Goal: Information Seeking & Learning: Compare options

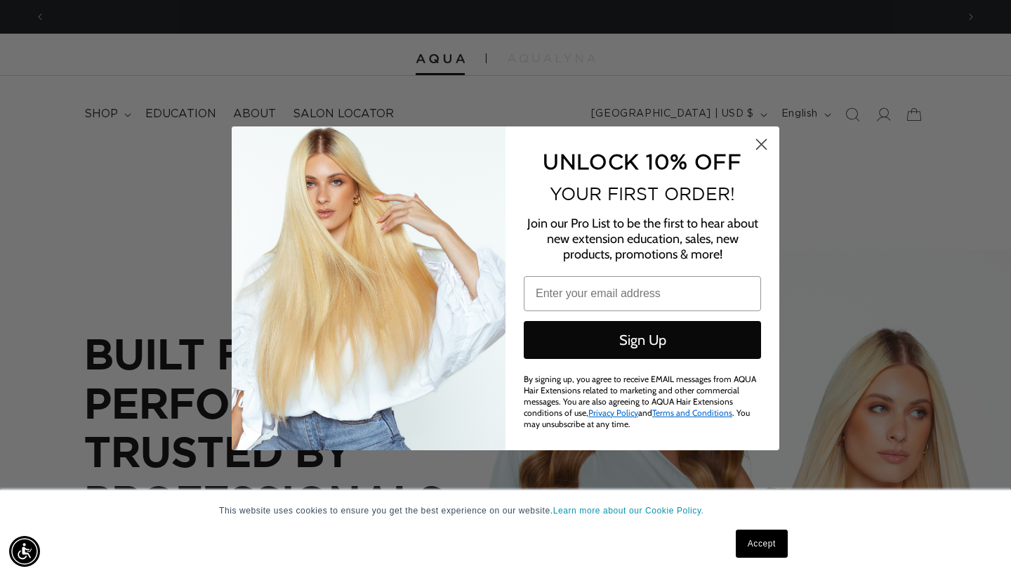
scroll to position [0, 912]
click at [740, 159] on span "UNLOCK 10% OFF" at bounding box center [642, 161] width 199 height 23
click at [761, 146] on circle "Close dialog" at bounding box center [761, 143] width 23 height 23
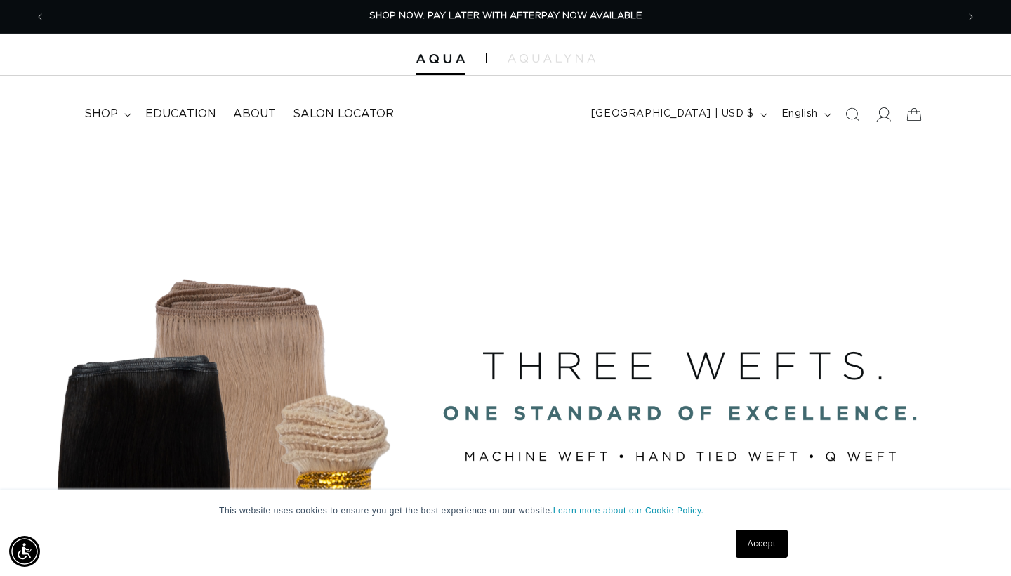
click at [884, 112] on icon at bounding box center [883, 114] width 15 height 15
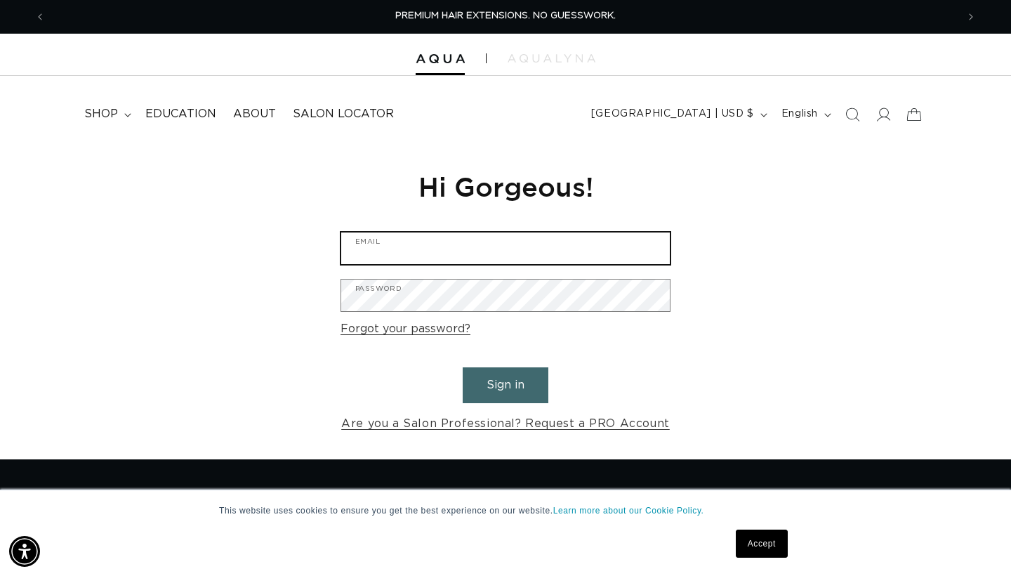
type input "joei@sniptease.com"
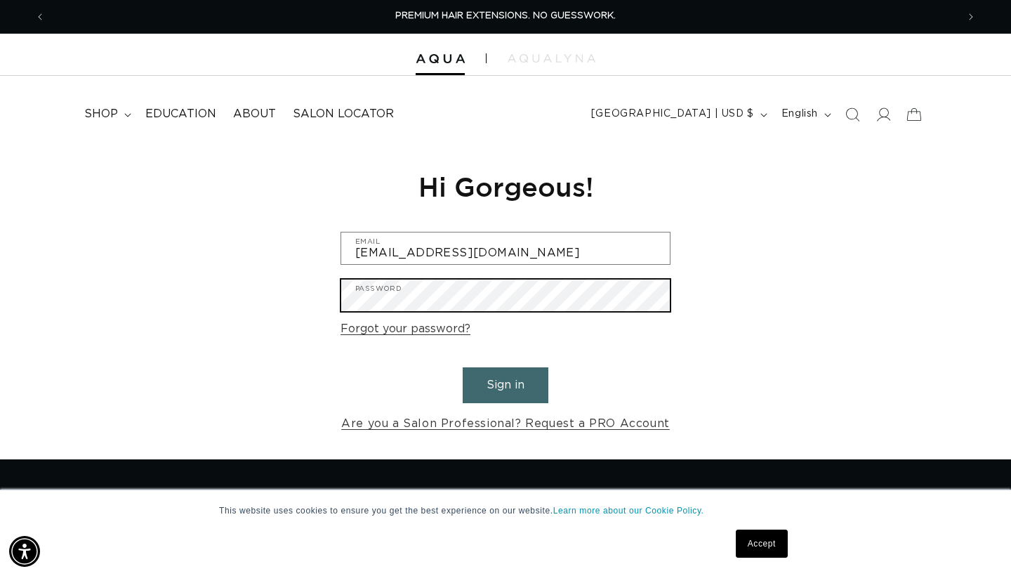
click at [506, 383] on button "Sign in" at bounding box center [506, 385] width 86 height 36
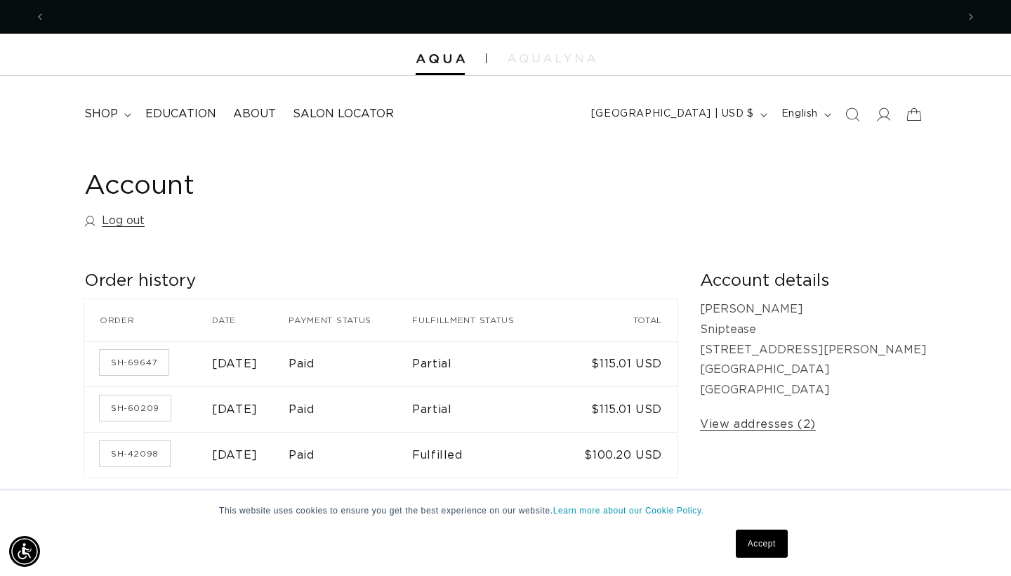
scroll to position [0, 912]
click at [101, 111] on span "shop" at bounding box center [101, 114] width 34 height 15
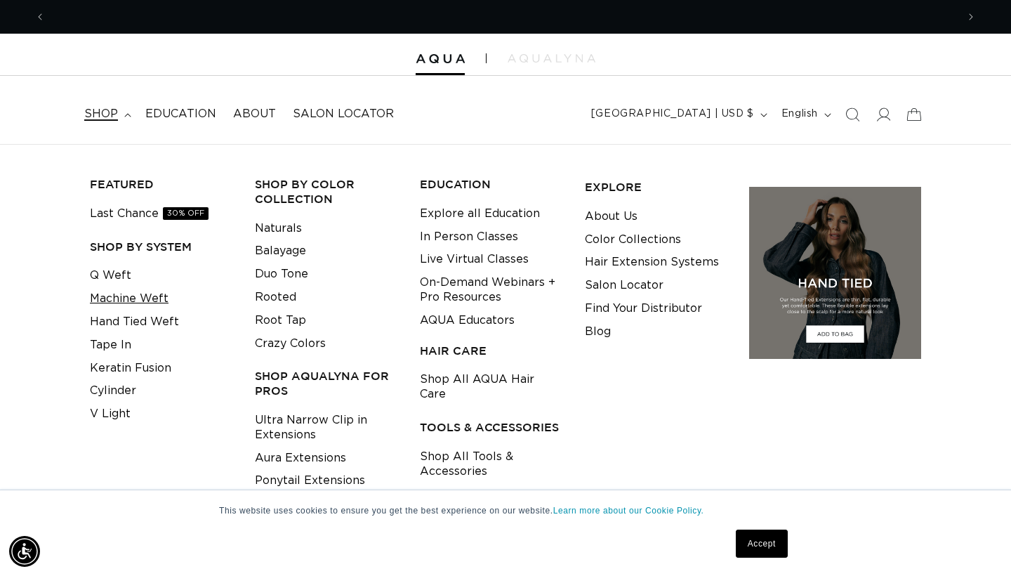
scroll to position [0, 1823]
click at [127, 294] on link "Machine Weft" at bounding box center [129, 298] width 79 height 23
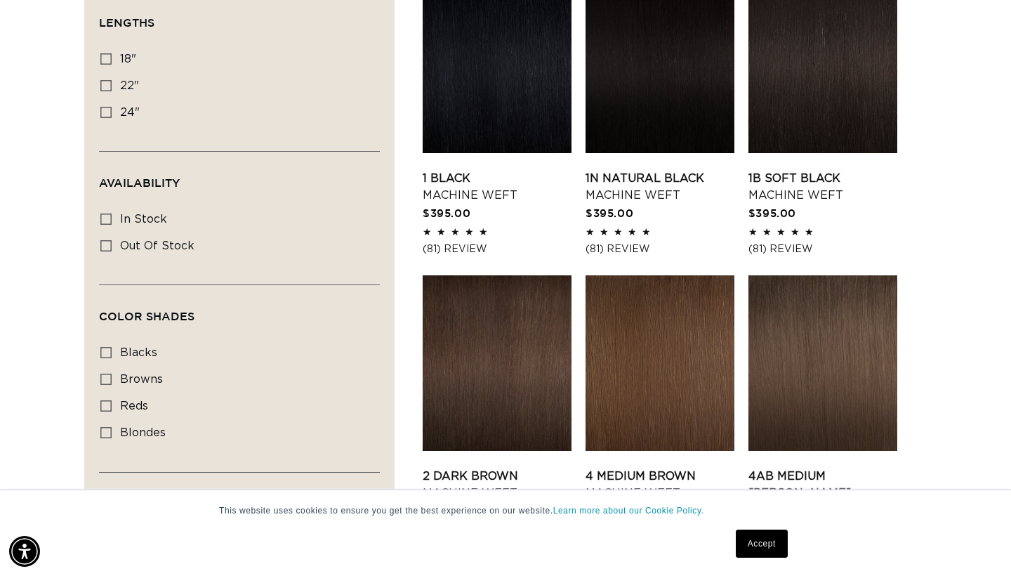
scroll to position [526, 0]
click at [470, 467] on link "2 Dark Brown Machine Weft" at bounding box center [497, 484] width 149 height 34
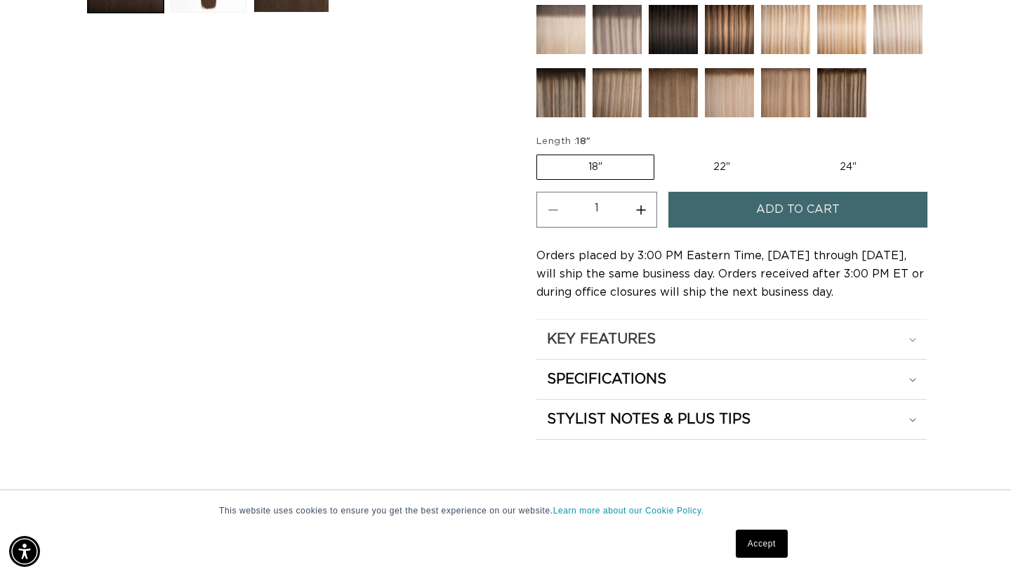
scroll to position [893, 0]
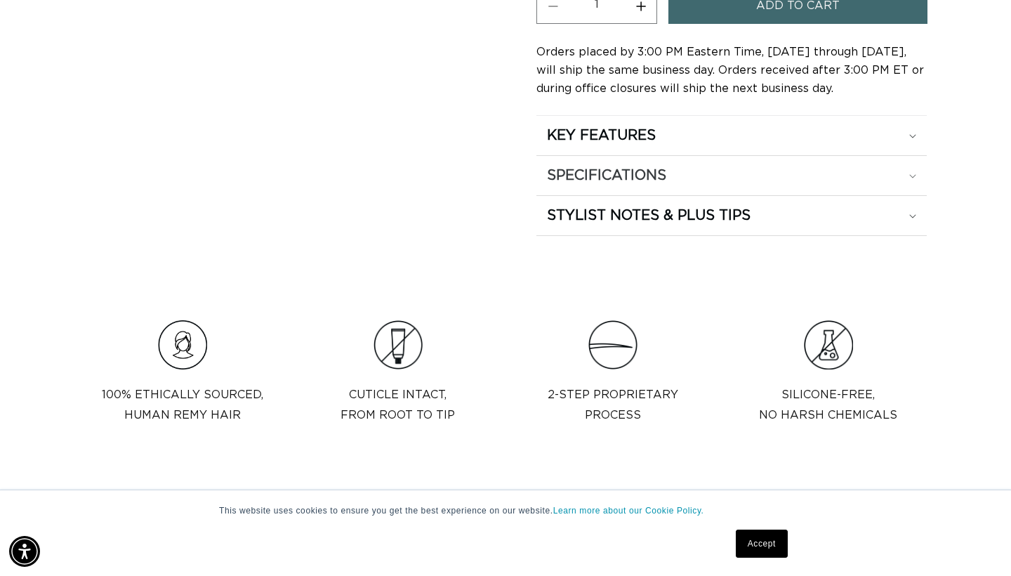
click at [637, 180] on h2 "SPECIFICATIONS" at bounding box center [606, 175] width 119 height 18
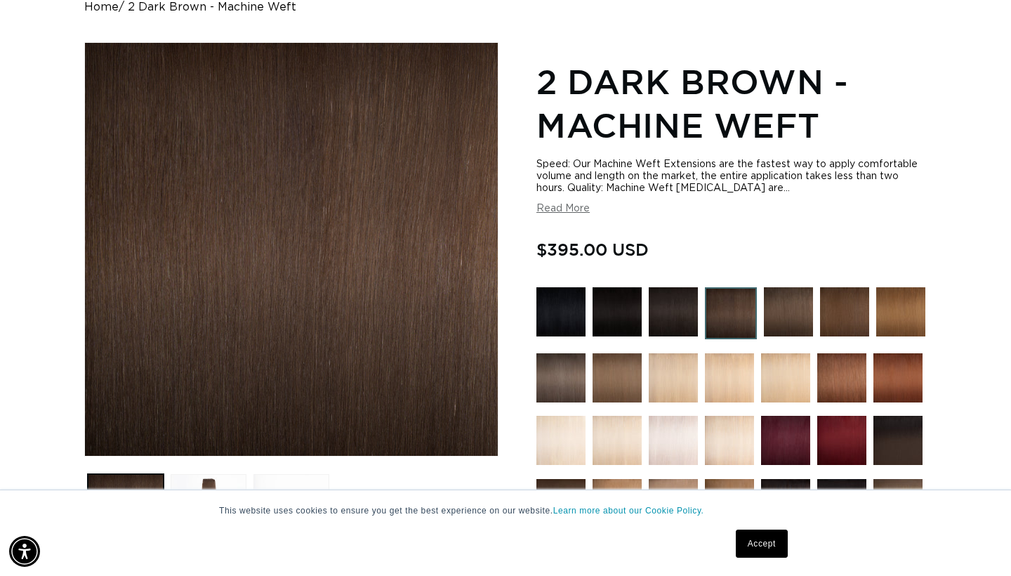
scroll to position [0, 1823]
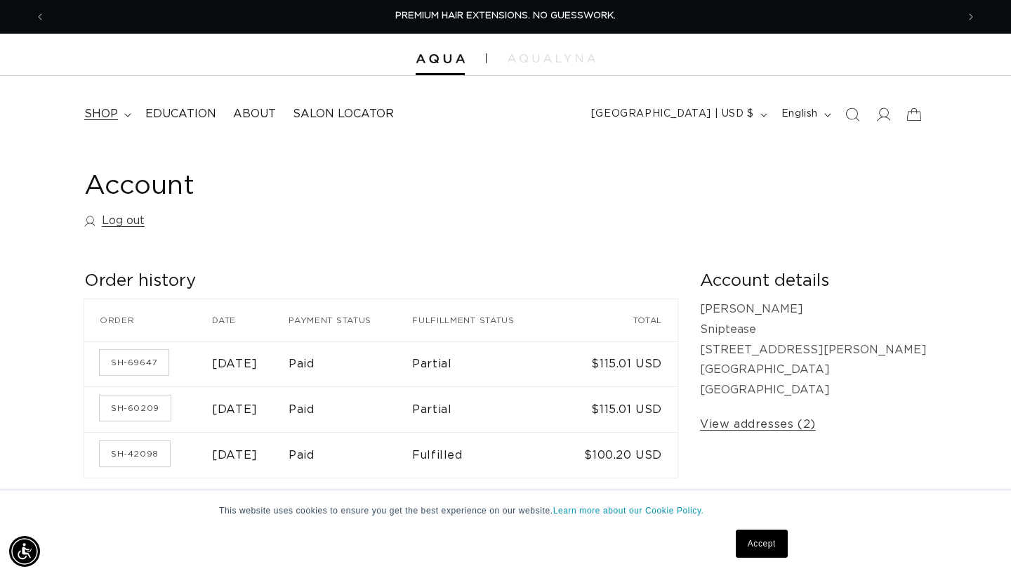
click at [108, 110] on span "shop" at bounding box center [101, 114] width 34 height 15
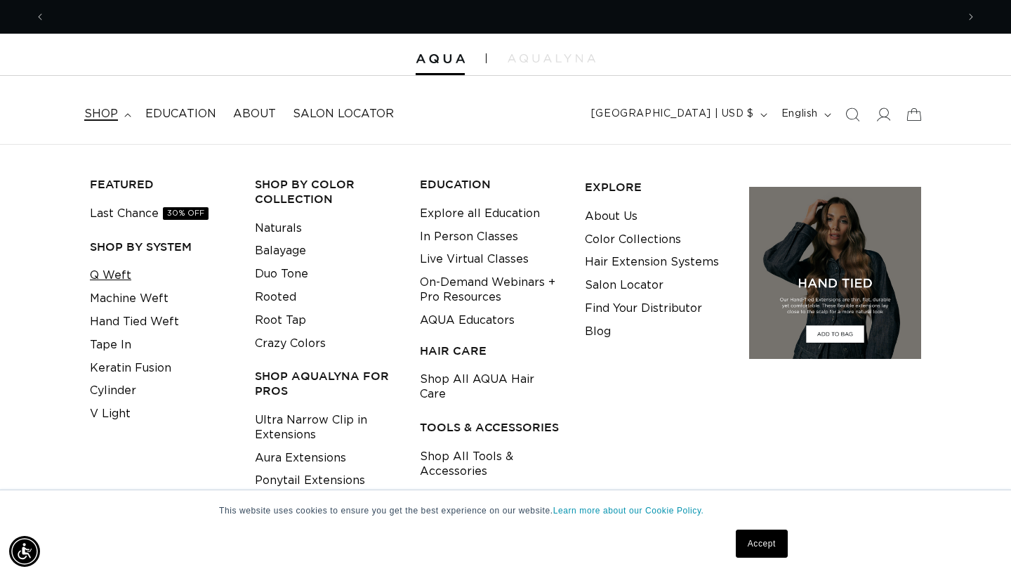
scroll to position [0, 912]
click at [122, 269] on link "Q Weft" at bounding box center [110, 275] width 41 height 23
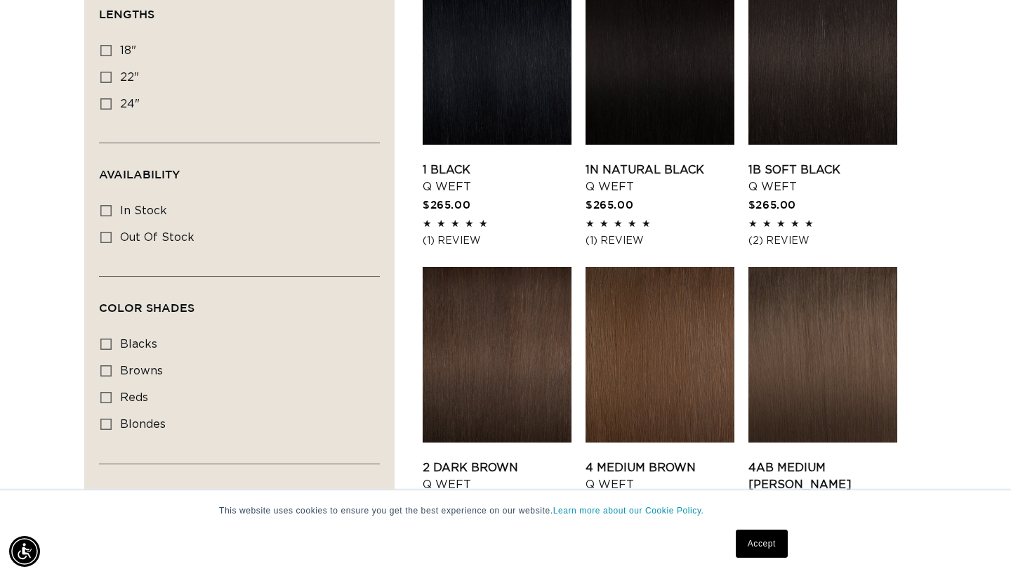
scroll to position [0, 912]
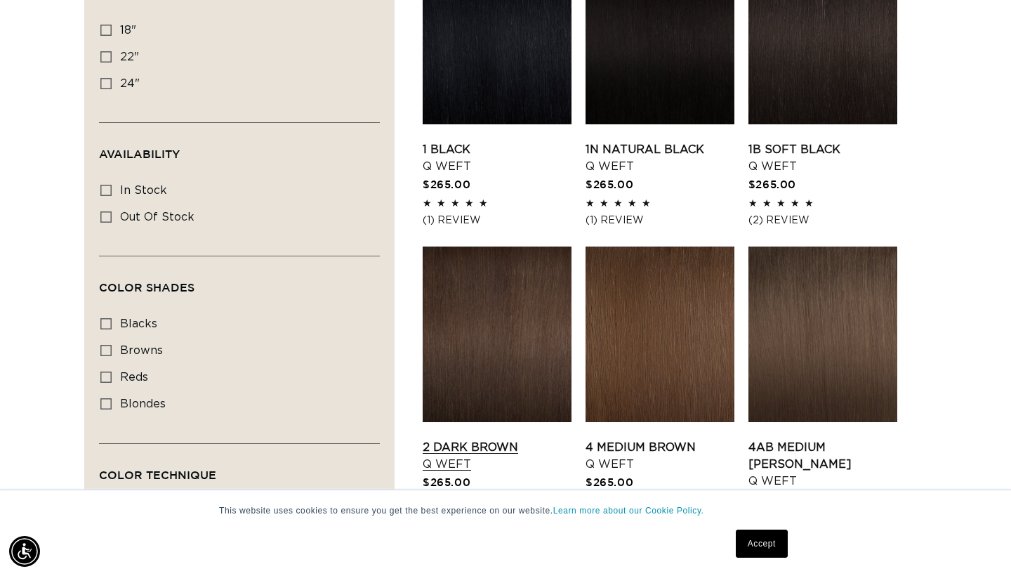
click at [478, 439] on link "2 Dark Brown Q Weft" at bounding box center [497, 456] width 149 height 34
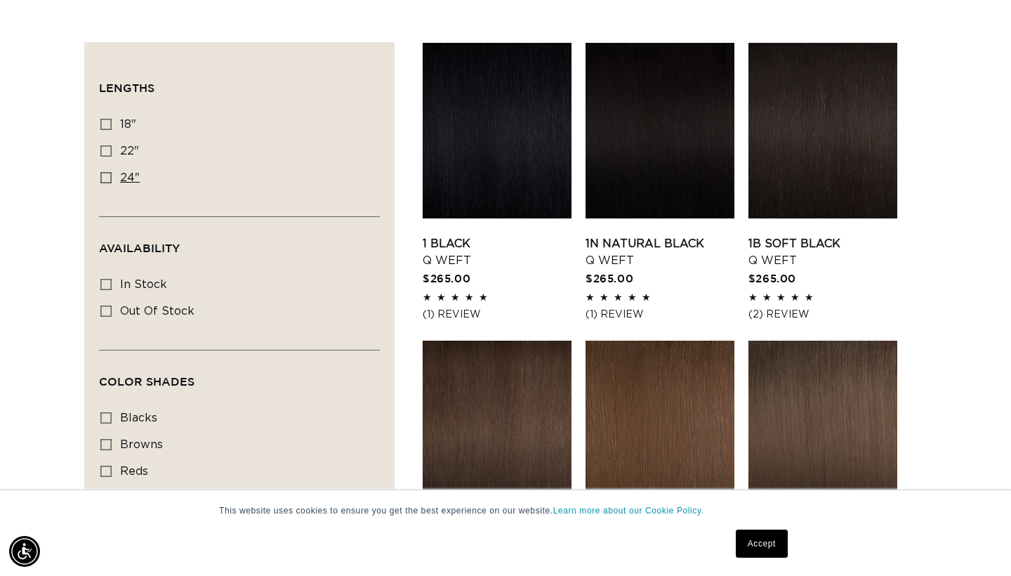
scroll to position [457, 0]
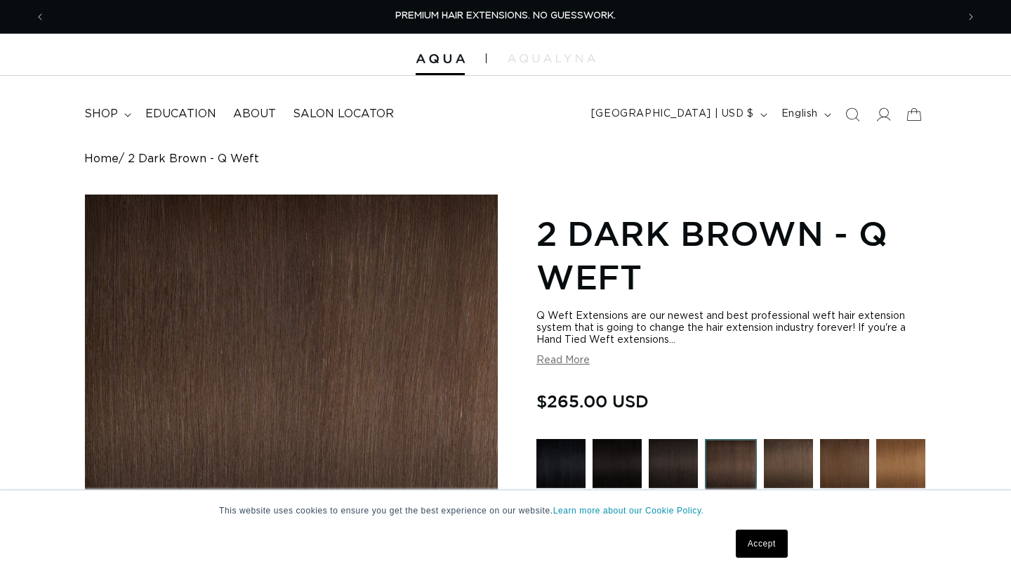
scroll to position [121, 0]
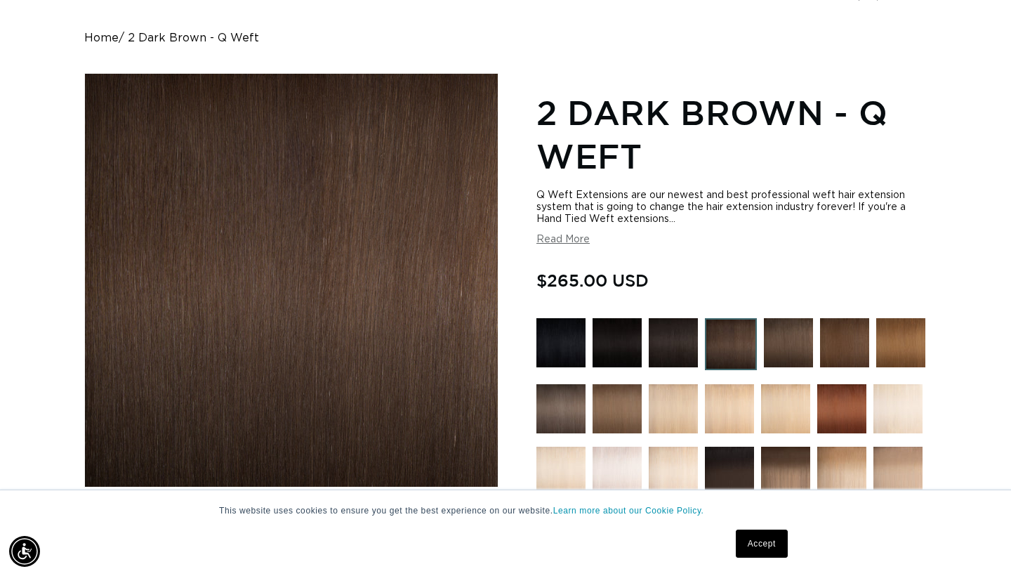
click at [721, 348] on img at bounding box center [731, 344] width 52 height 52
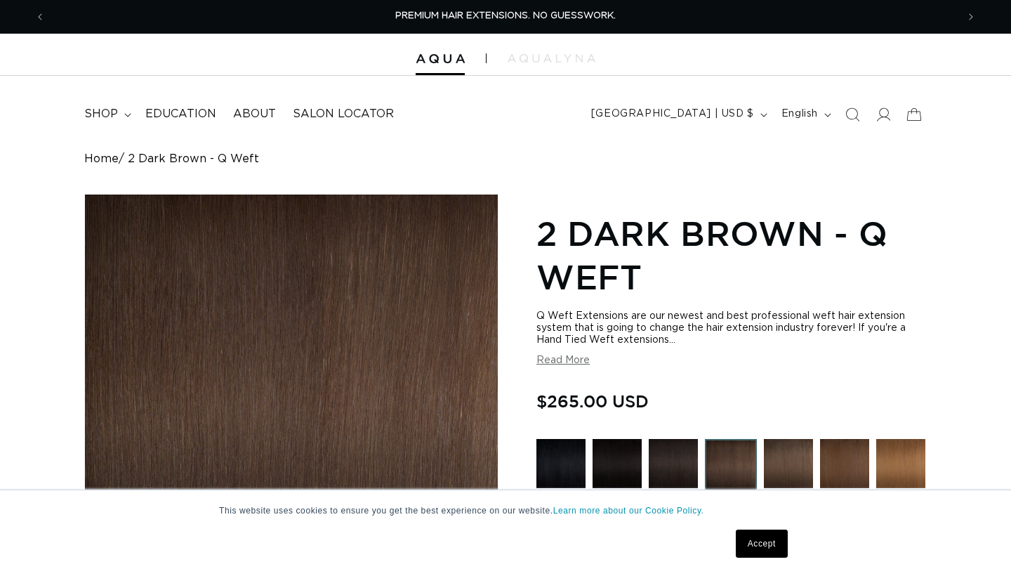
click at [405, 309] on img "Gallery Viewer" at bounding box center [291, 401] width 413 height 413
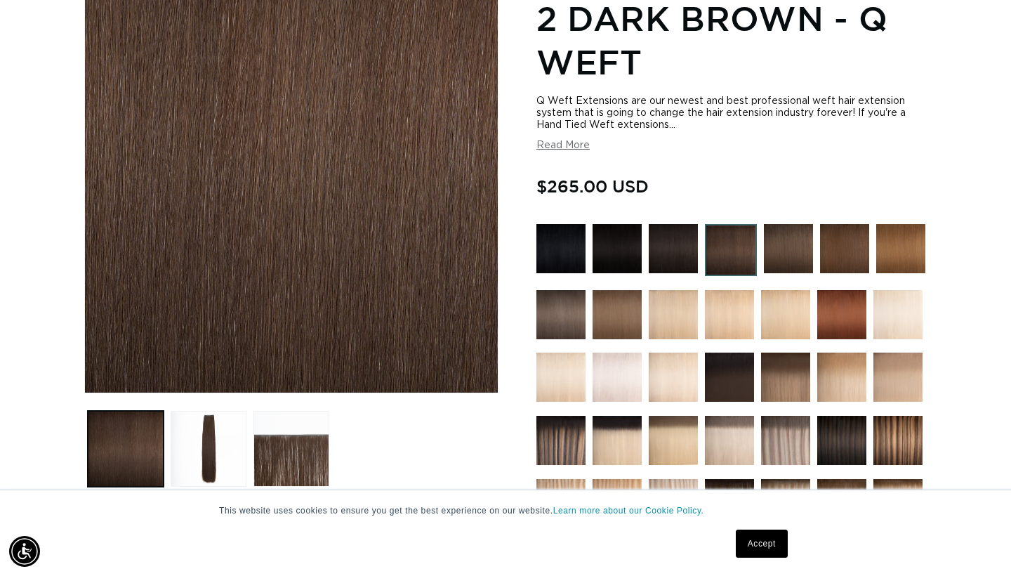
scroll to position [0, 912]
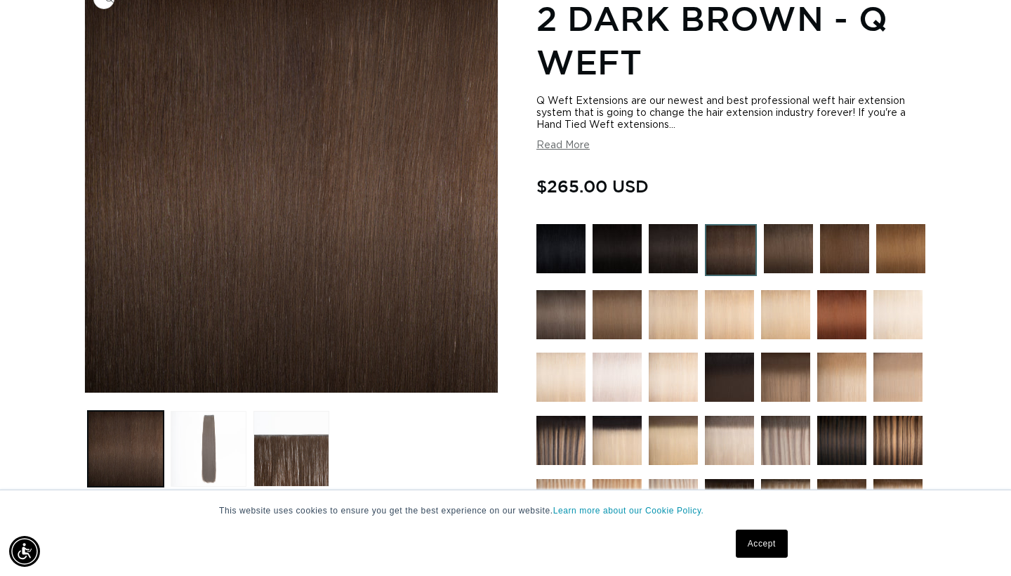
click at [212, 421] on button "Load image 2 in gallery view" at bounding box center [209, 449] width 76 height 76
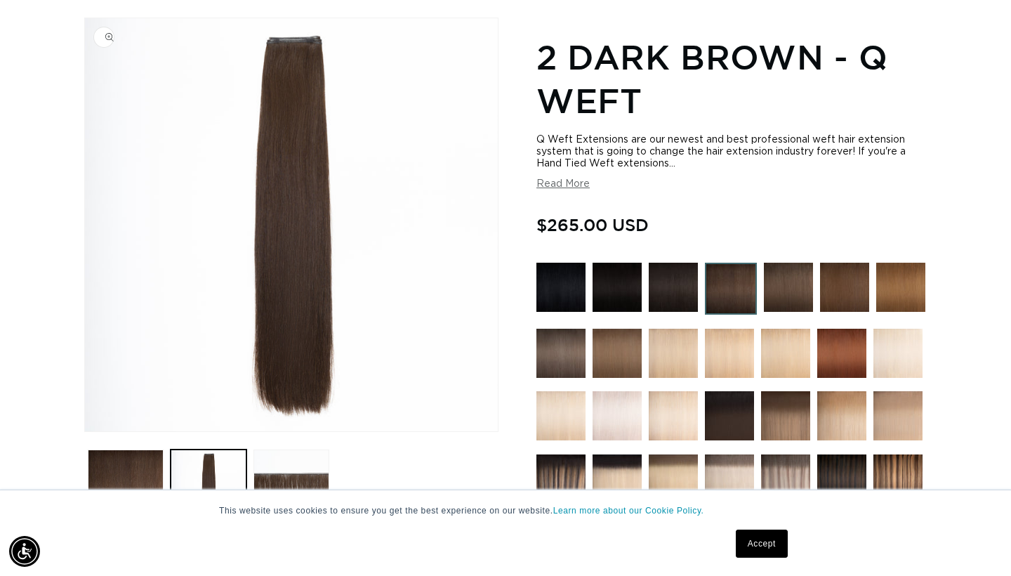
scroll to position [0, 1823]
click at [302, 39] on img "Gallery Viewer" at bounding box center [291, 224] width 413 height 413
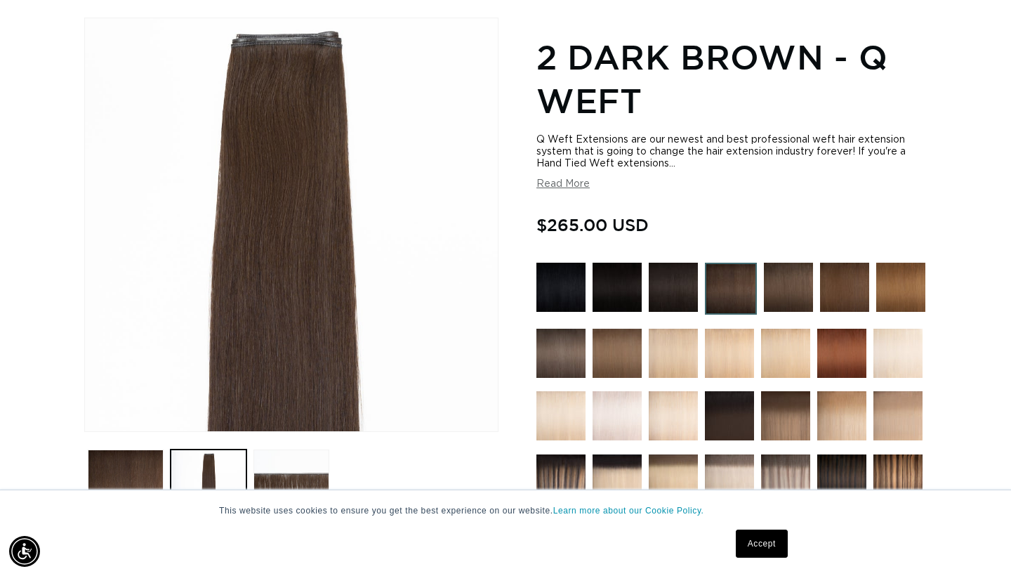
scroll to position [0, 0]
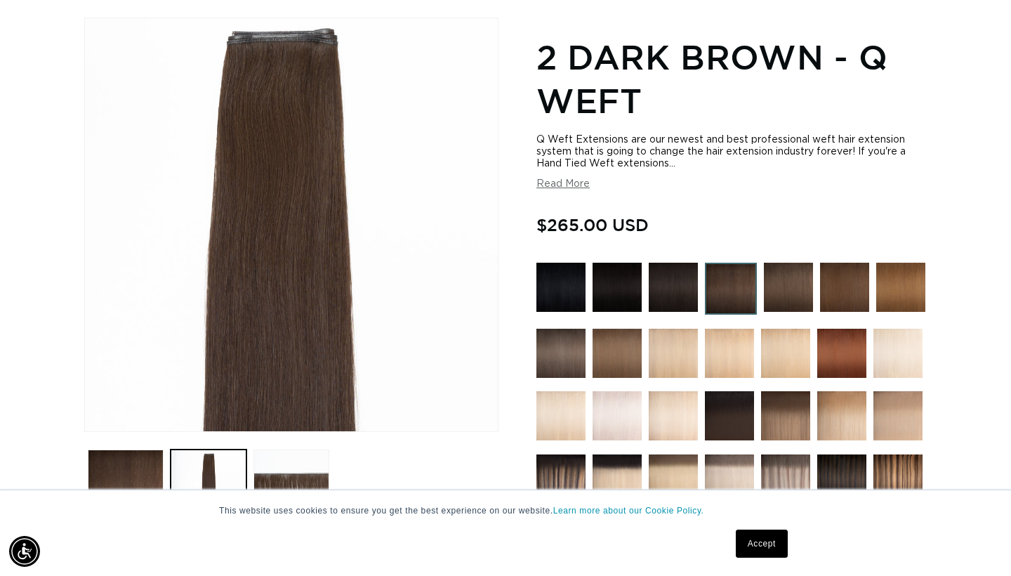
click at [306, 42] on div "Gallery Viewer" at bounding box center [291, 224] width 413 height 413
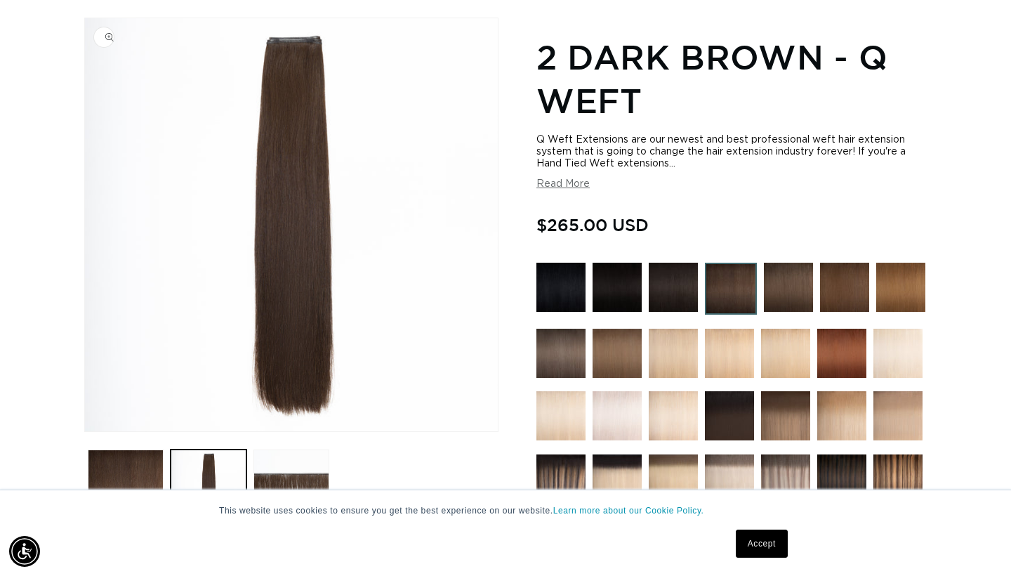
click at [306, 42] on img "Gallery Viewer" at bounding box center [291, 224] width 413 height 413
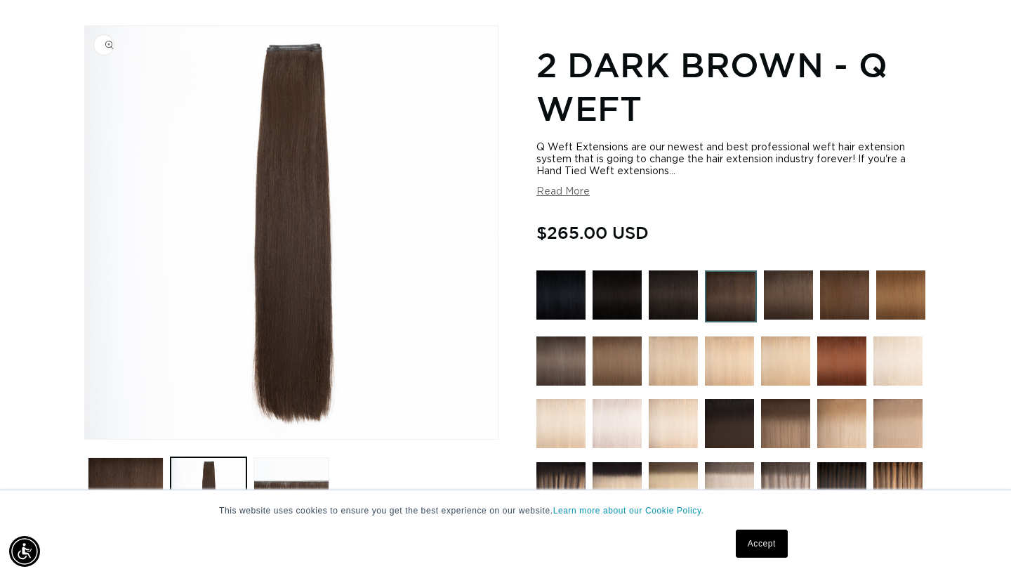
scroll to position [0, 1823]
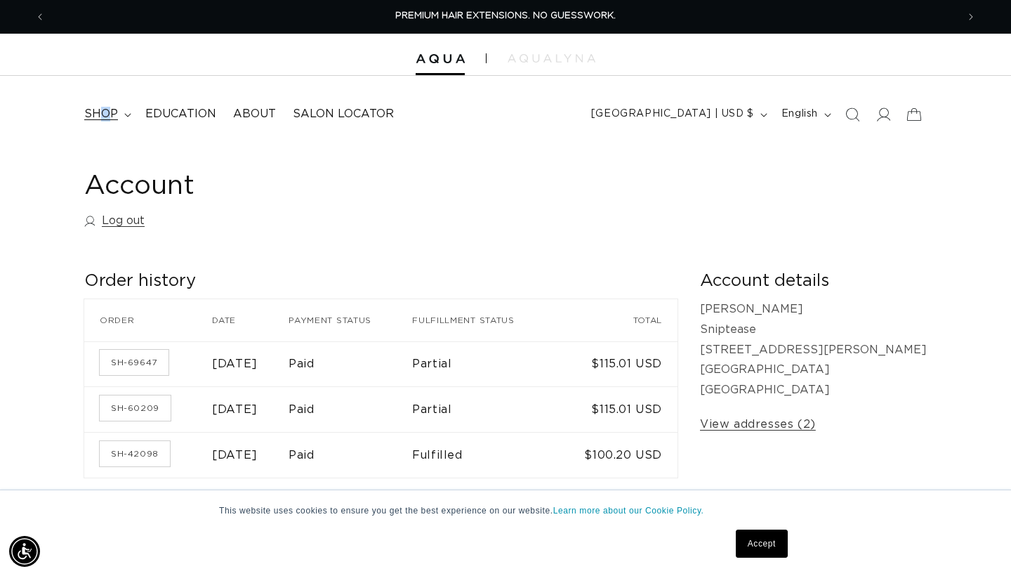
click at [105, 113] on span "shop" at bounding box center [101, 114] width 34 height 15
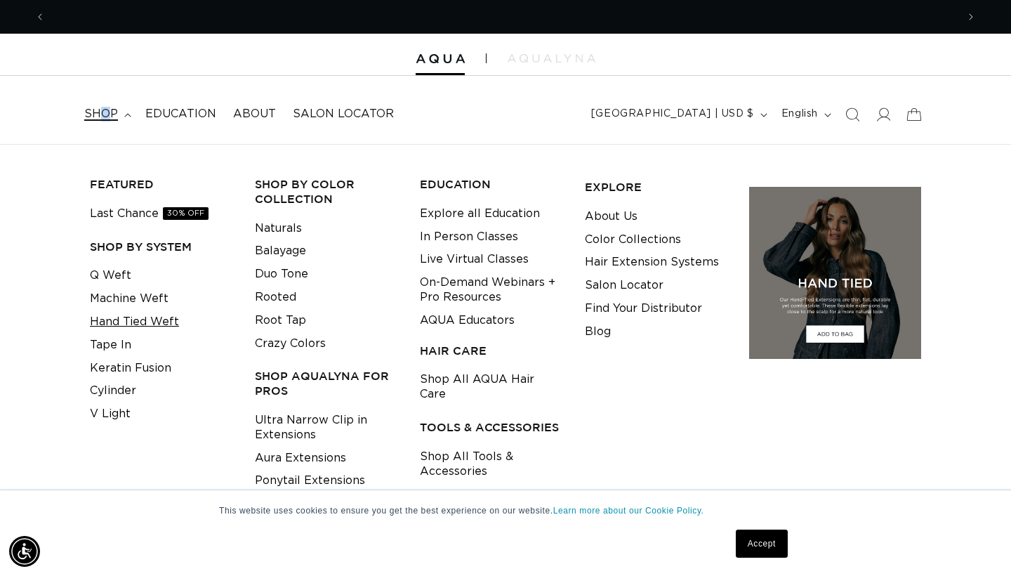
scroll to position [0, 912]
click at [122, 317] on link "Hand Tied Weft" at bounding box center [134, 321] width 89 height 23
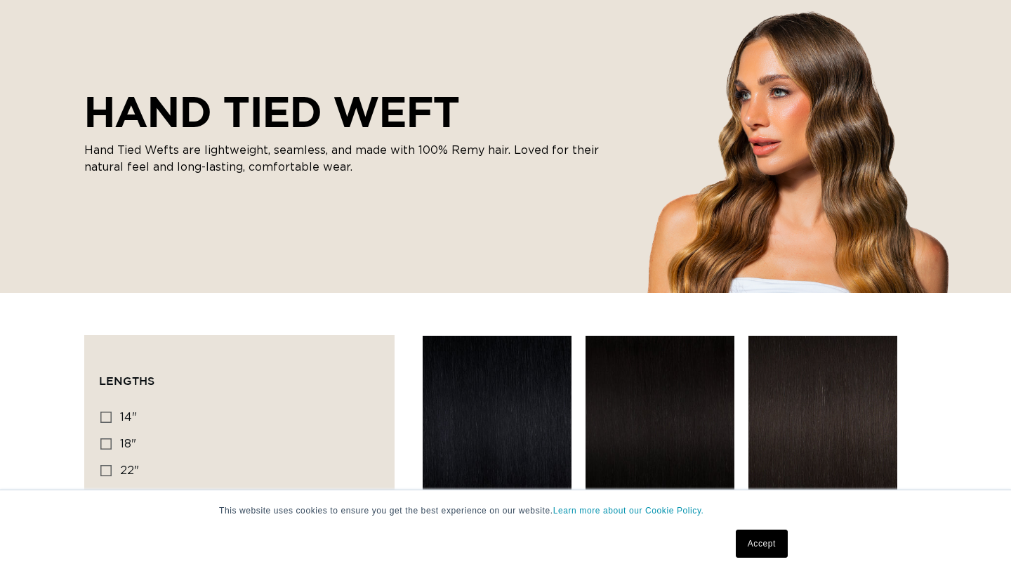
scroll to position [421, 0]
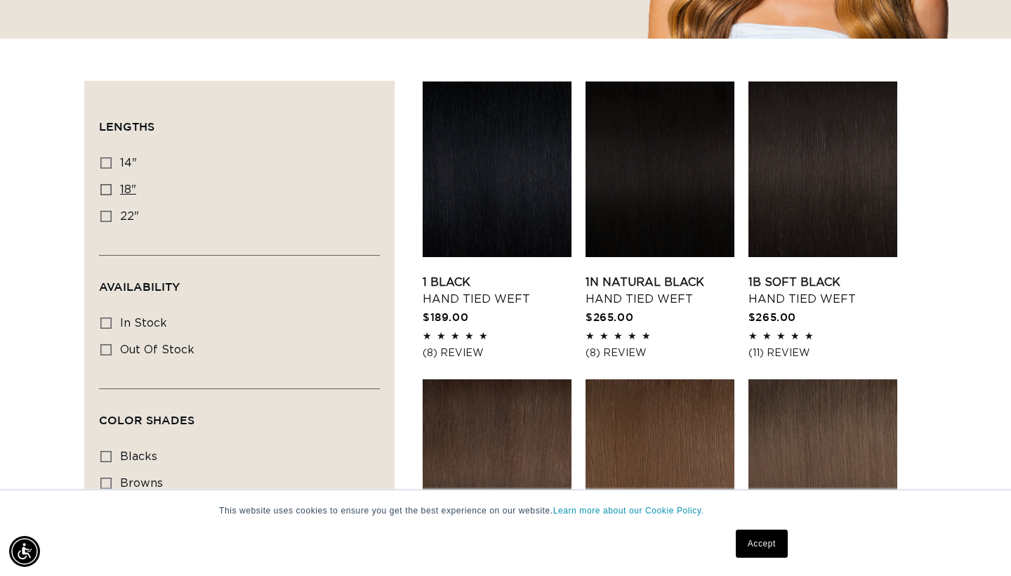
click at [135, 180] on label "18" 18" (35 products)" at bounding box center [235, 190] width 270 height 27
click at [112, 184] on input "18" 18" (35 products)" at bounding box center [105, 189] width 11 height 11
checkbox input "true"
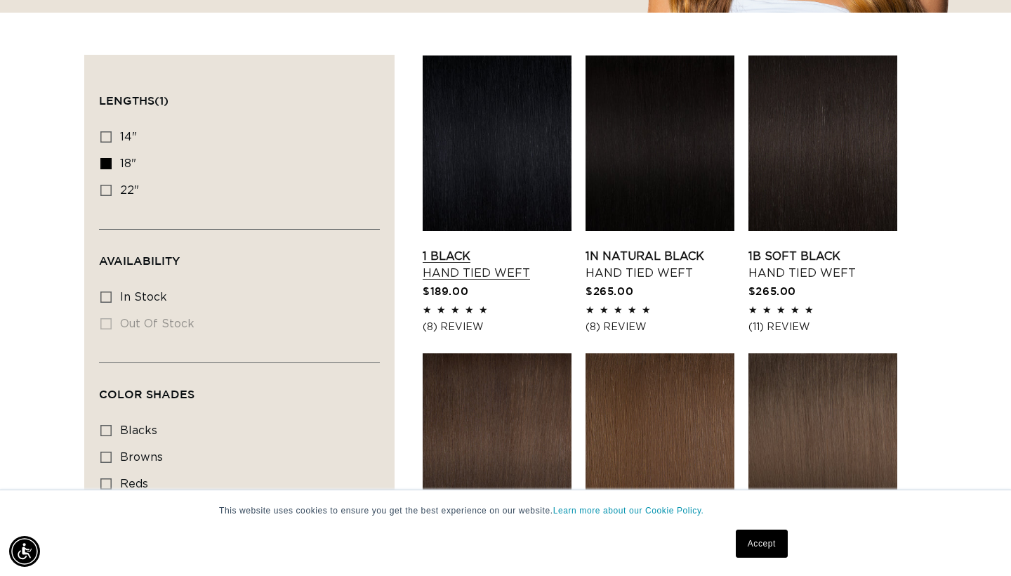
scroll to position [536, 0]
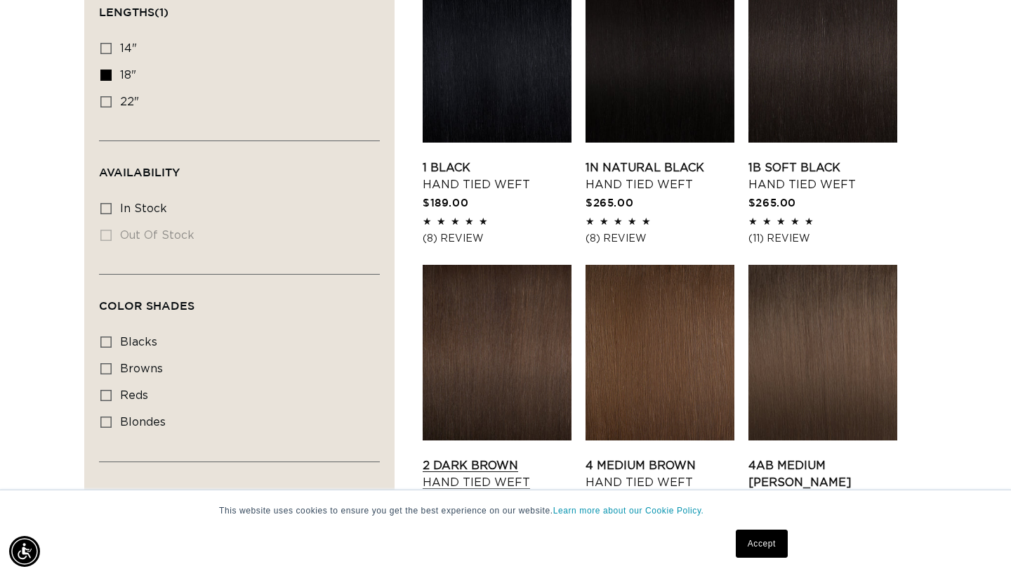
click at [537, 457] on link "2 Dark Brown Hand Tied Weft" at bounding box center [497, 474] width 149 height 34
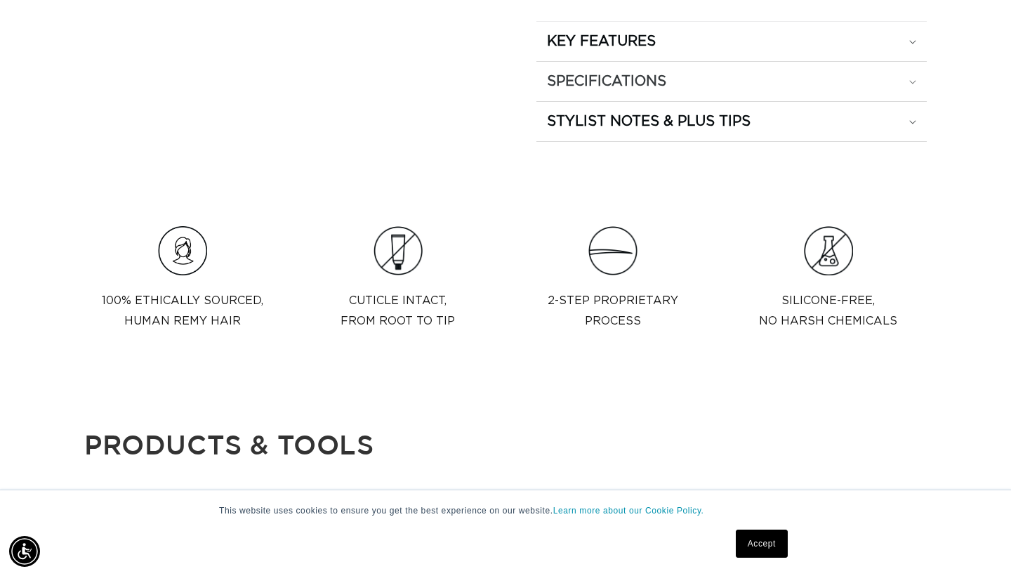
scroll to position [0, 912]
click at [645, 71] on summary "SPECIFICATIONS" at bounding box center [732, 81] width 390 height 39
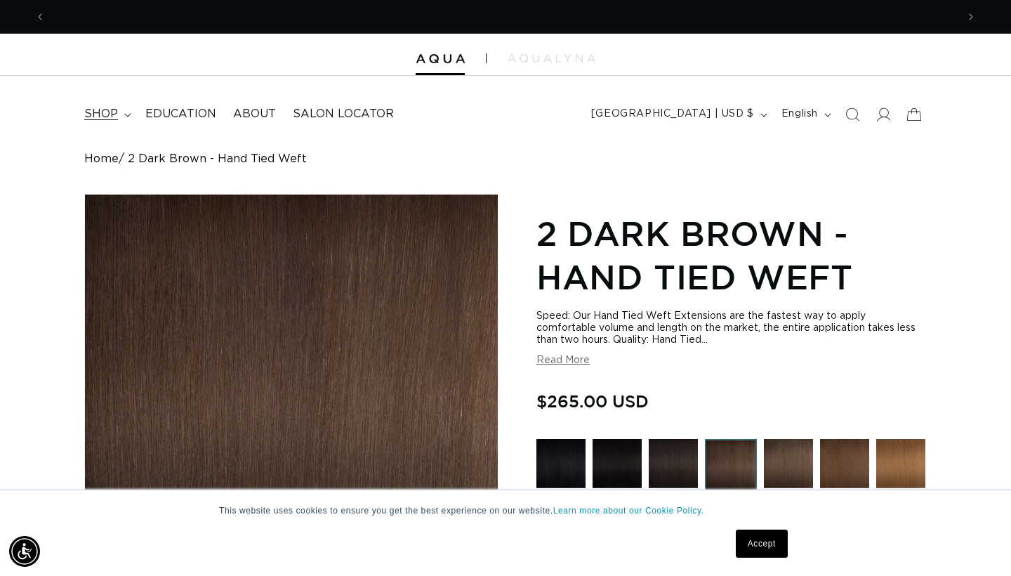
scroll to position [0, 1823]
click at [103, 114] on span "shop" at bounding box center [101, 114] width 34 height 15
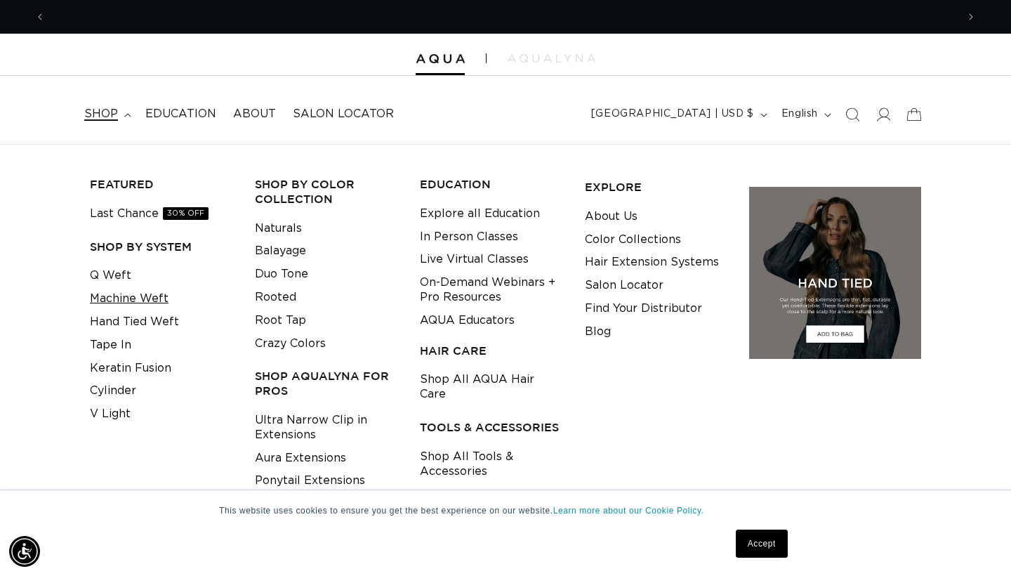
scroll to position [0, 912]
click at [115, 334] on link "Tape In" at bounding box center [110, 345] width 41 height 23
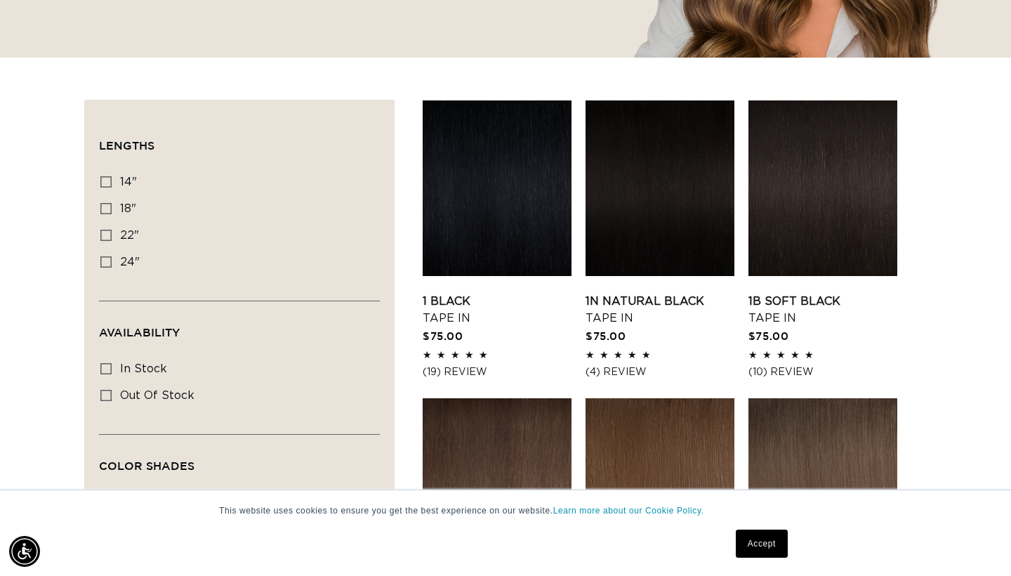
scroll to position [417, 0]
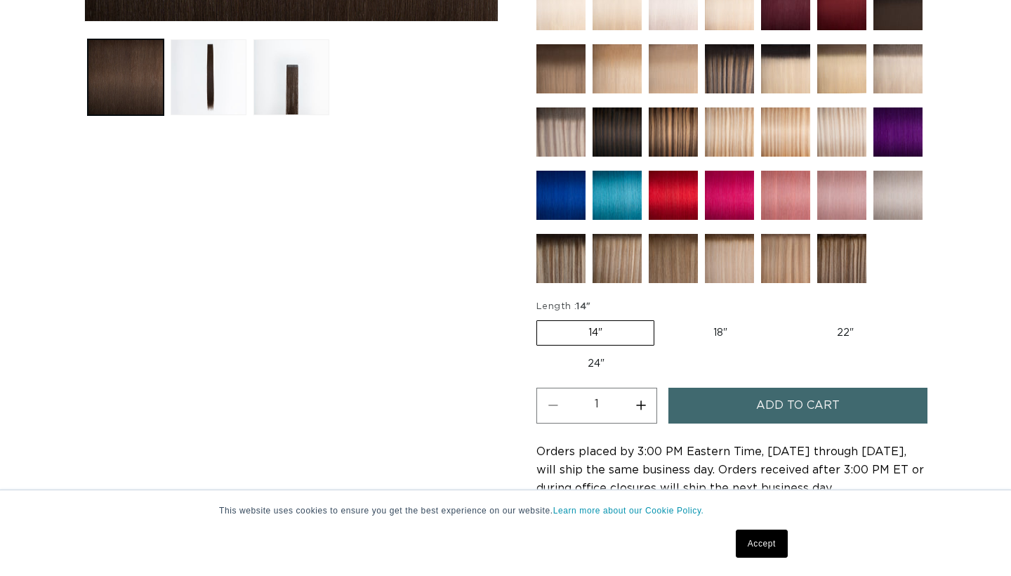
scroll to position [593, 0]
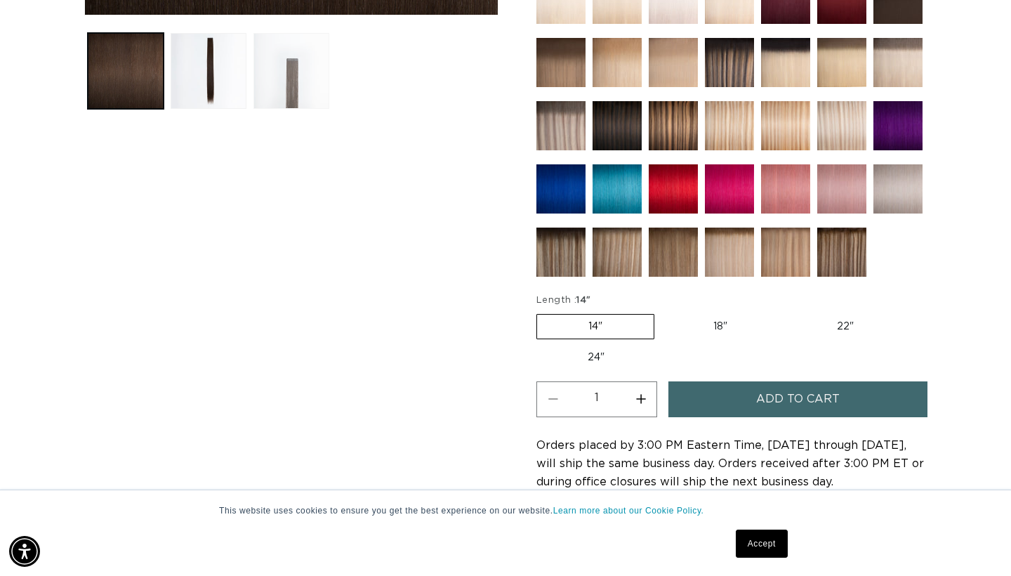
click at [289, 81] on button "Load image 3 in gallery view" at bounding box center [292, 71] width 76 height 76
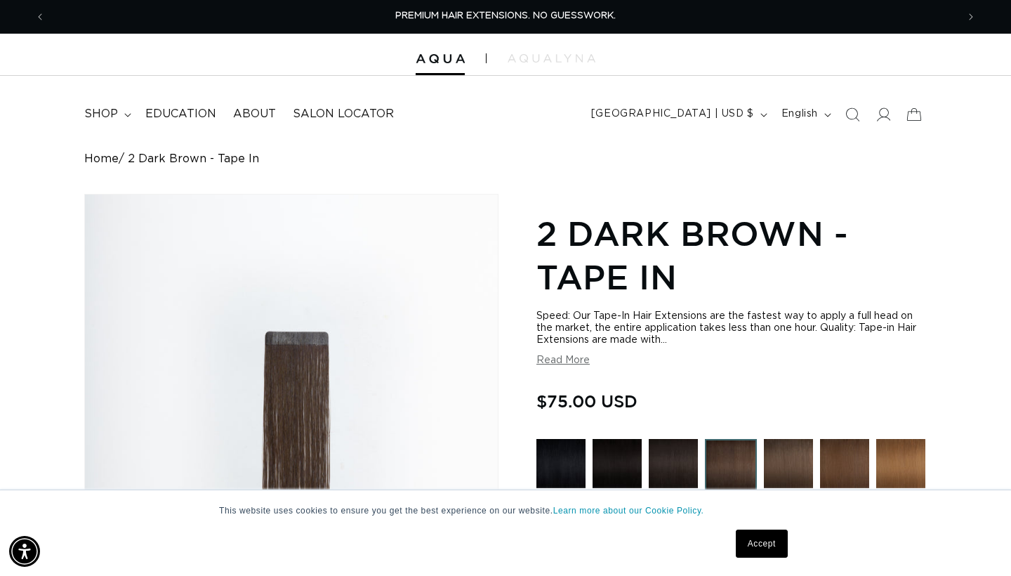
scroll to position [0, 0]
click at [115, 115] on span "shop" at bounding box center [101, 114] width 34 height 15
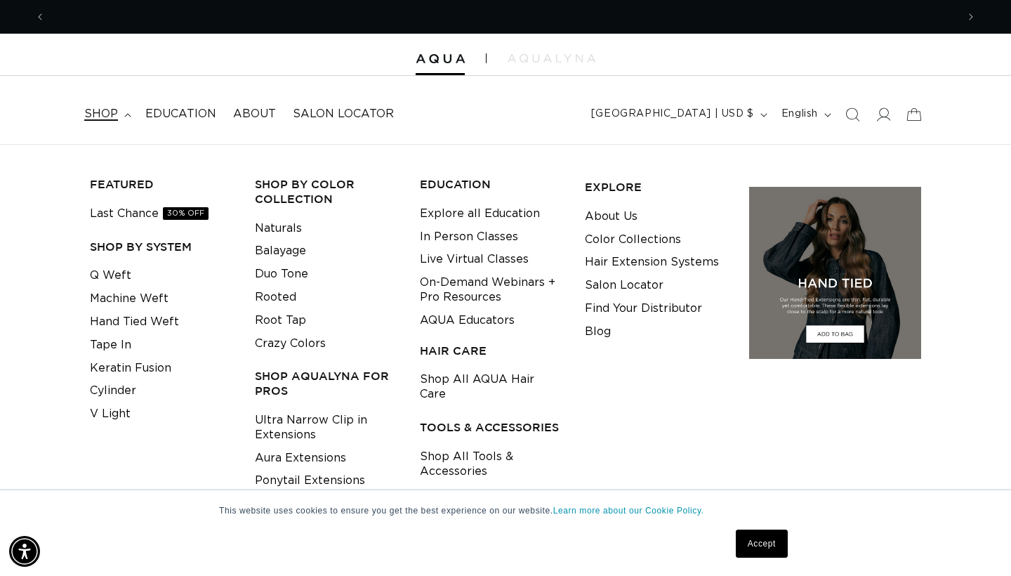
scroll to position [0, 912]
click at [146, 298] on link "Machine Weft" at bounding box center [129, 298] width 79 height 23
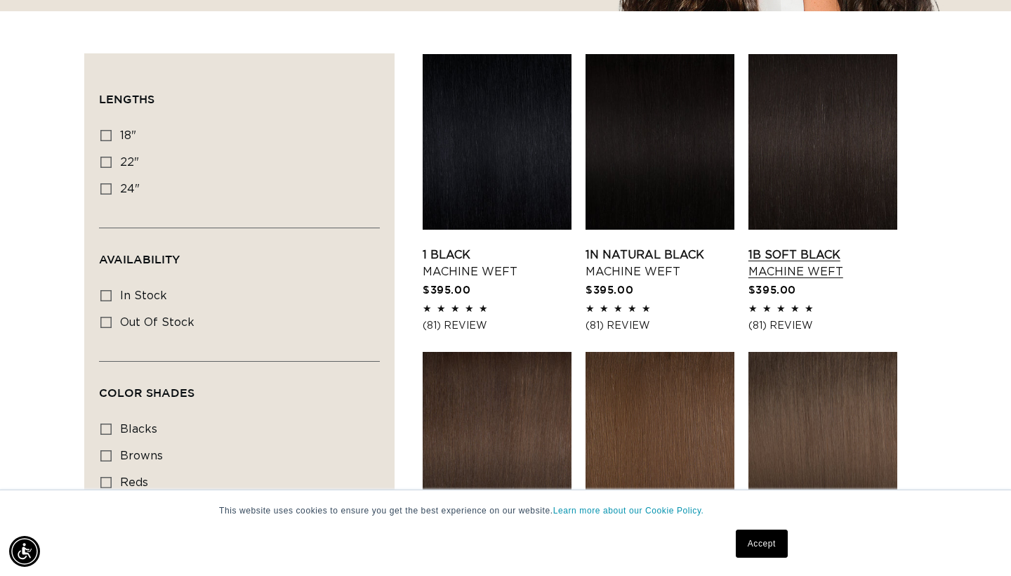
scroll to position [0, 912]
click at [794, 247] on link "1B Soft Black Machine Weft" at bounding box center [823, 264] width 149 height 34
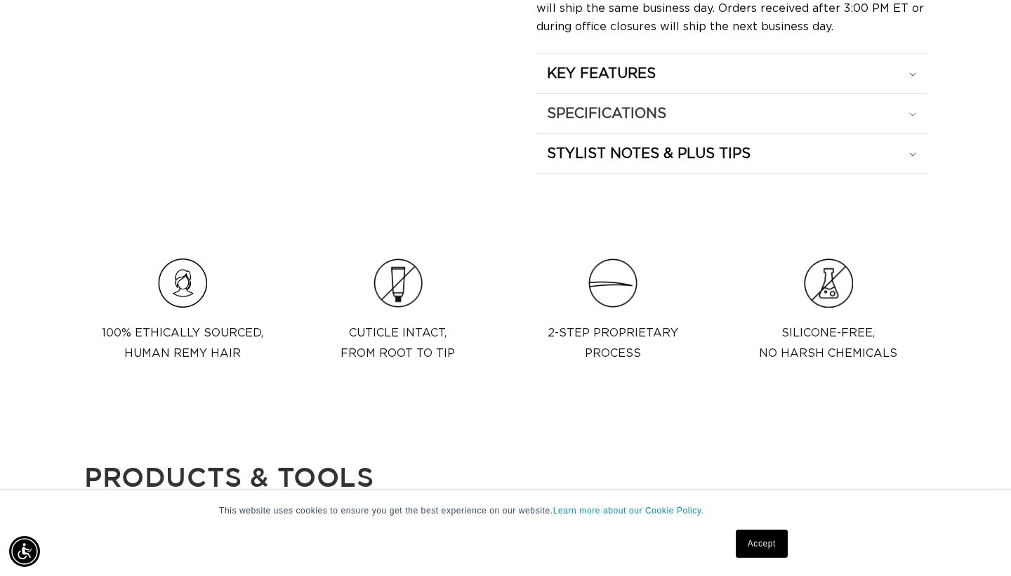
click at [626, 112] on h2 "SPECIFICATIONS" at bounding box center [606, 114] width 119 height 18
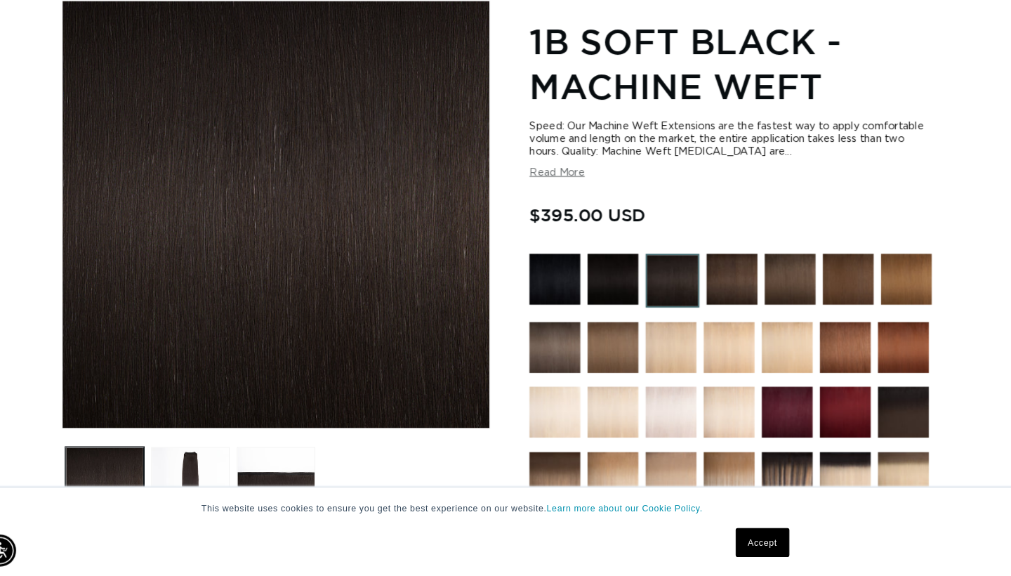
scroll to position [0, 912]
click at [186, 452] on button "Load image 2 in gallery view" at bounding box center [209, 490] width 76 height 76
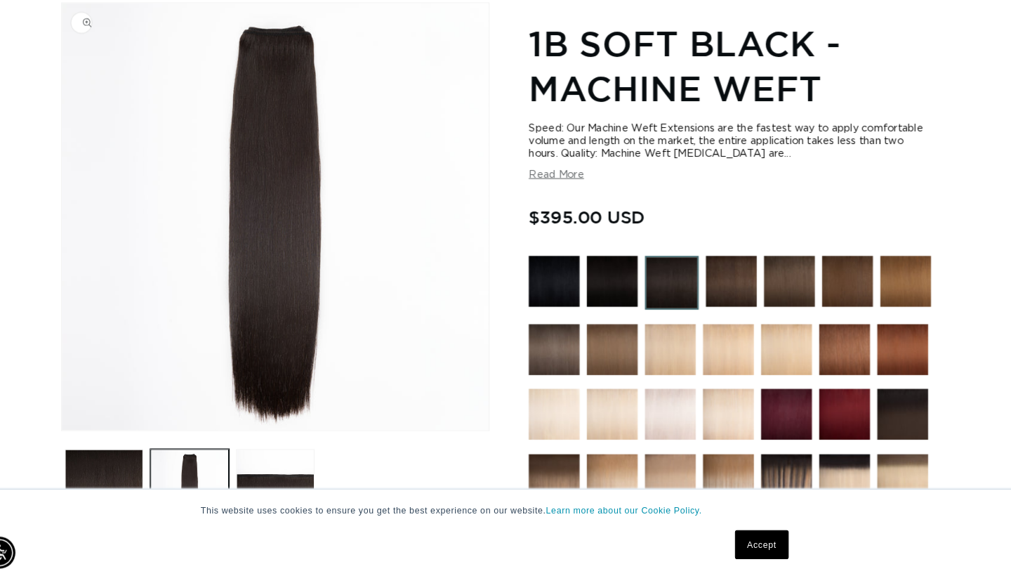
scroll to position [0, 1823]
click at [286, 42] on img "Gallery Viewer" at bounding box center [291, 226] width 413 height 413
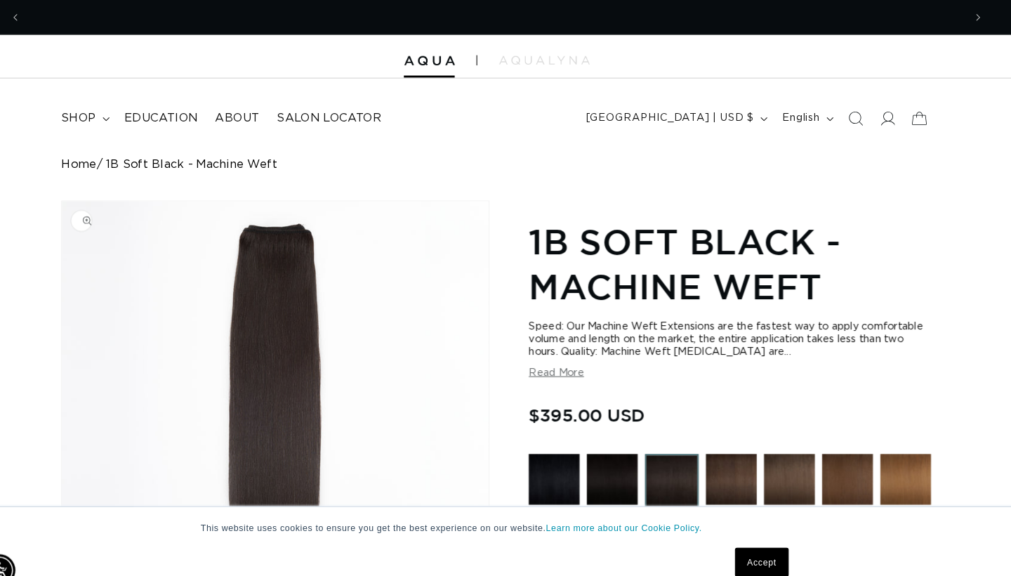
scroll to position [0, 0]
click at [279, 233] on img "Gallery Viewer" at bounding box center [291, 401] width 413 height 413
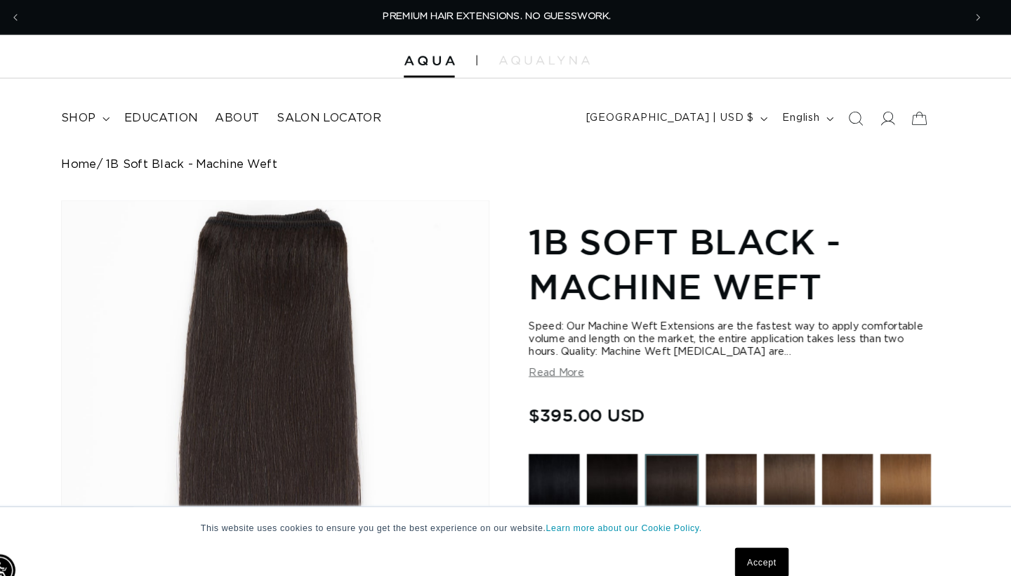
click at [271, 230] on div "Gallery Viewer" at bounding box center [291, 401] width 413 height 413
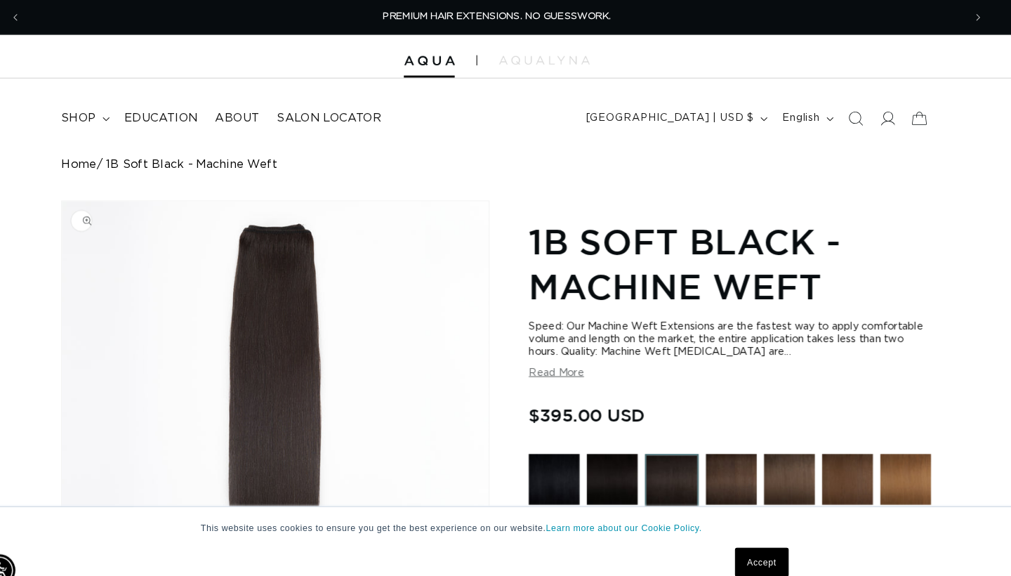
click at [271, 230] on img "Gallery Viewer" at bounding box center [291, 401] width 413 height 413
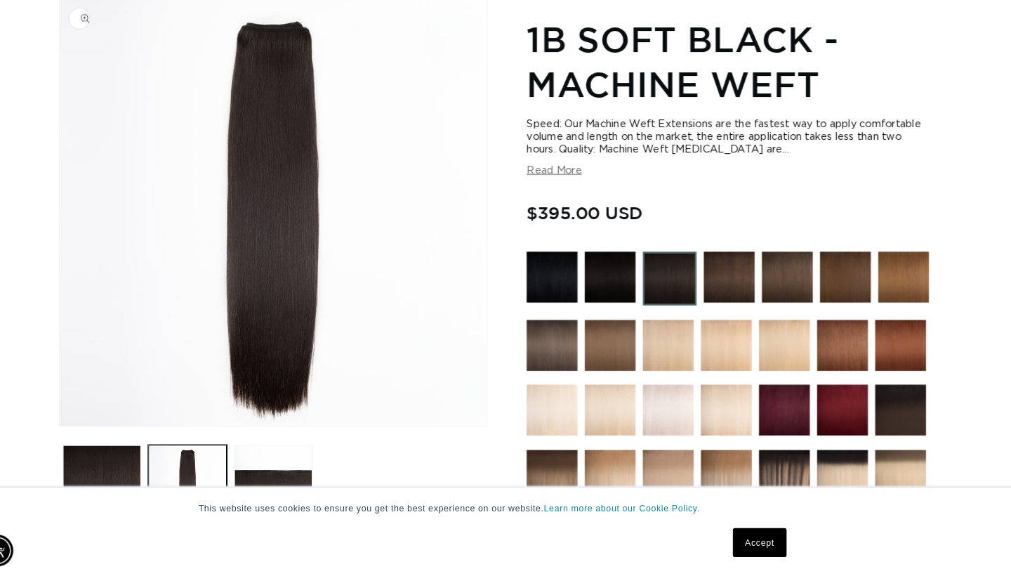
scroll to position [0, 912]
click at [662, 271] on img at bounding box center [675, 289] width 52 height 52
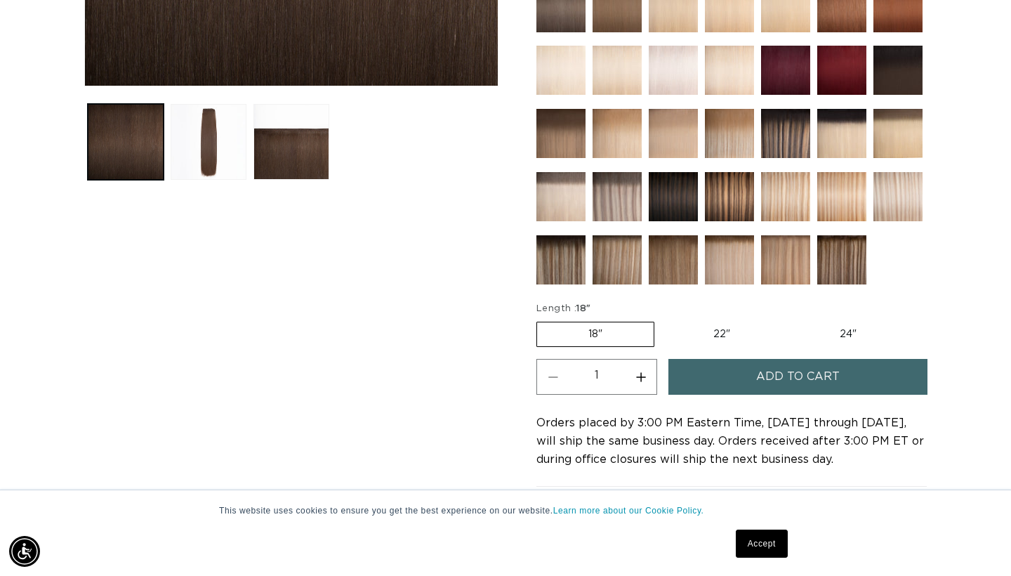
scroll to position [522, 0]
click at [711, 334] on label "22" Variant sold out or unavailable" at bounding box center [721, 334] width 119 height 24
click at [662, 320] on input "22" Variant sold out or unavailable" at bounding box center [662, 319] width 1 height 1
radio input "true"
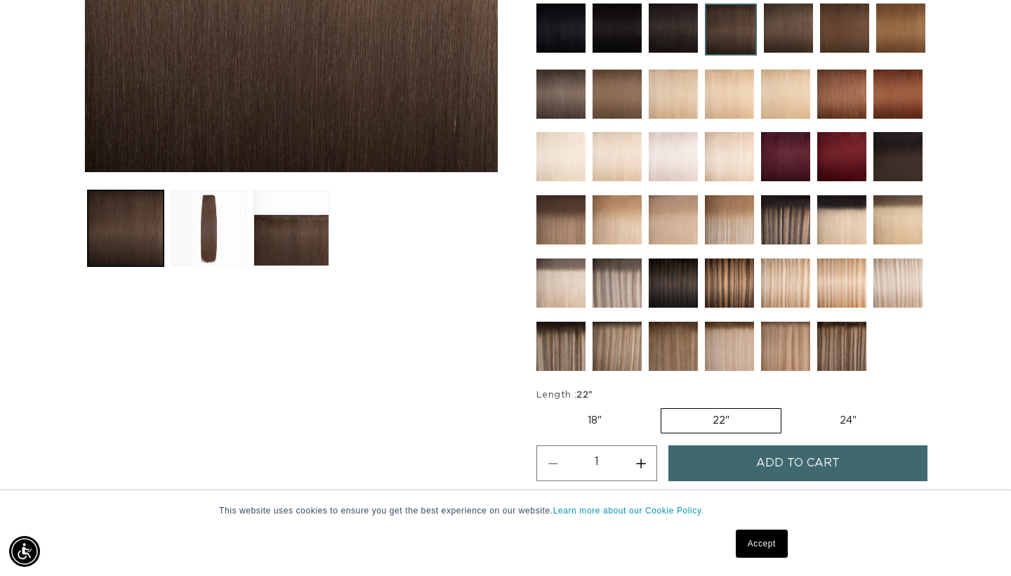
click at [596, 416] on label "18" Variant sold out or unavailable" at bounding box center [595, 421] width 117 height 24
click at [541, 406] on input "18" Variant sold out or unavailable" at bounding box center [540, 405] width 1 height 1
radio input "true"
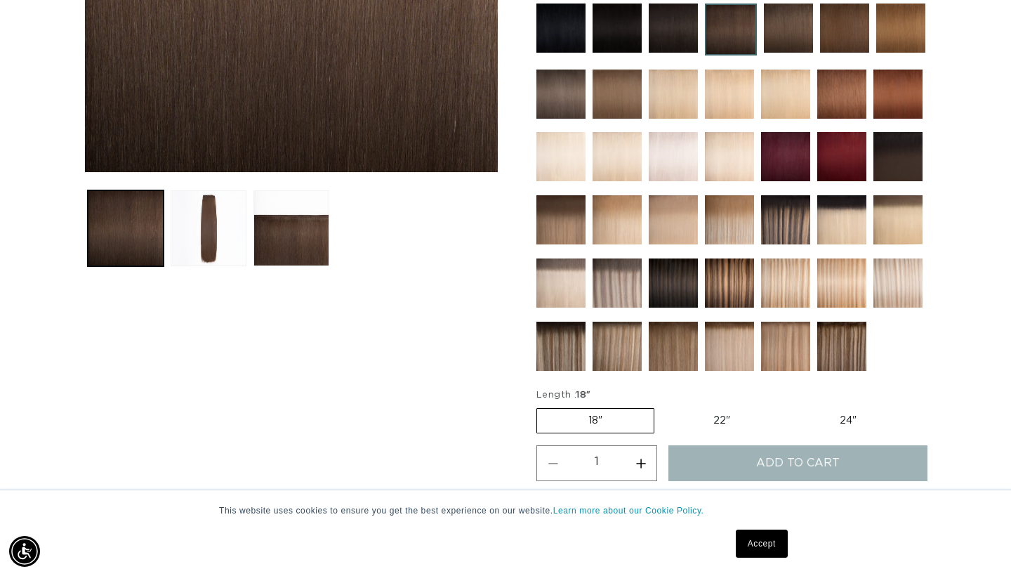
scroll to position [294, 0]
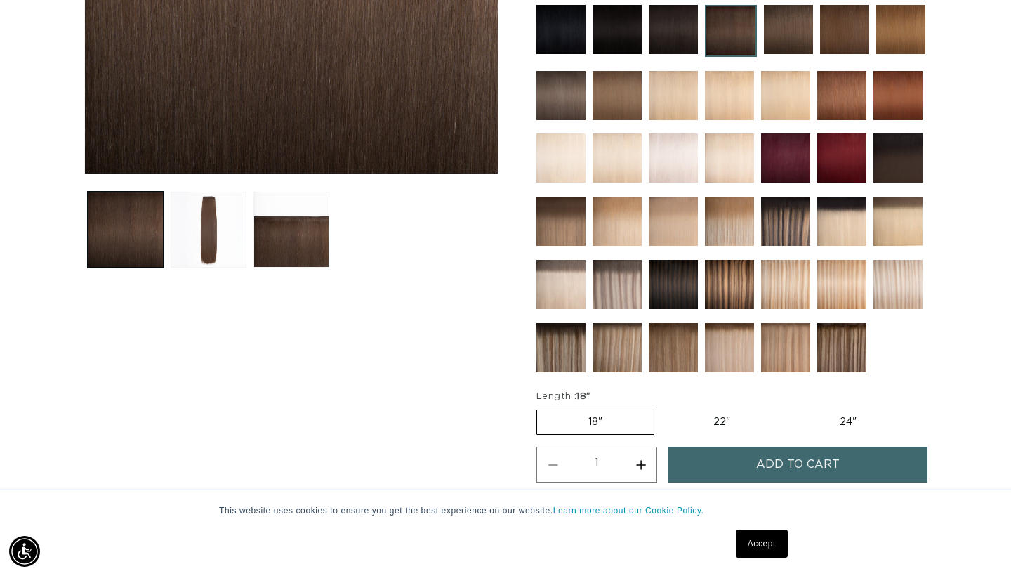
click at [705, 412] on label "22" Variant sold out or unavailable" at bounding box center [721, 422] width 119 height 24
click at [662, 407] on input "22" Variant sold out or unavailable" at bounding box center [662, 407] width 1 height 1
radio input "true"
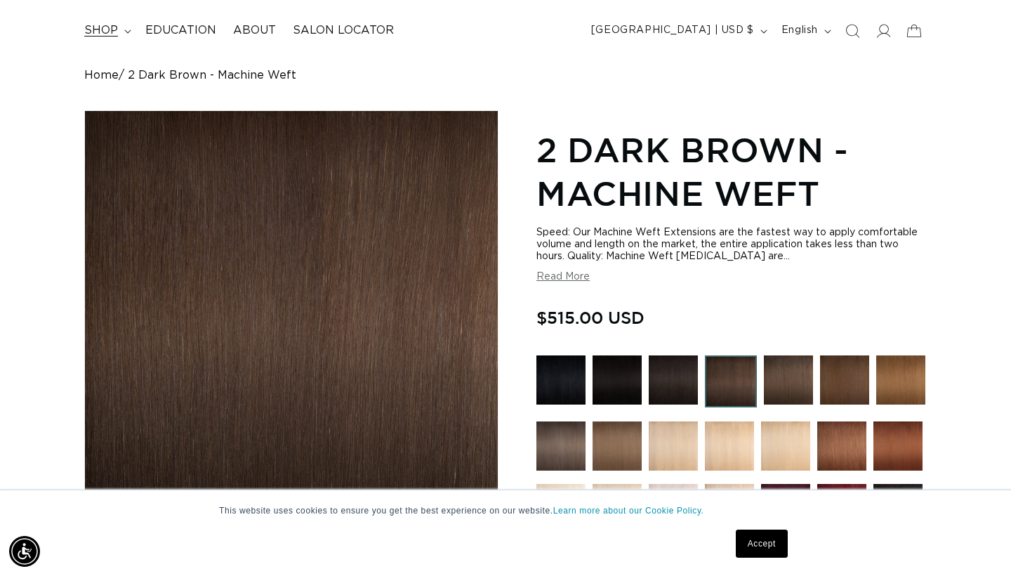
click at [111, 29] on span "shop" at bounding box center [101, 30] width 34 height 15
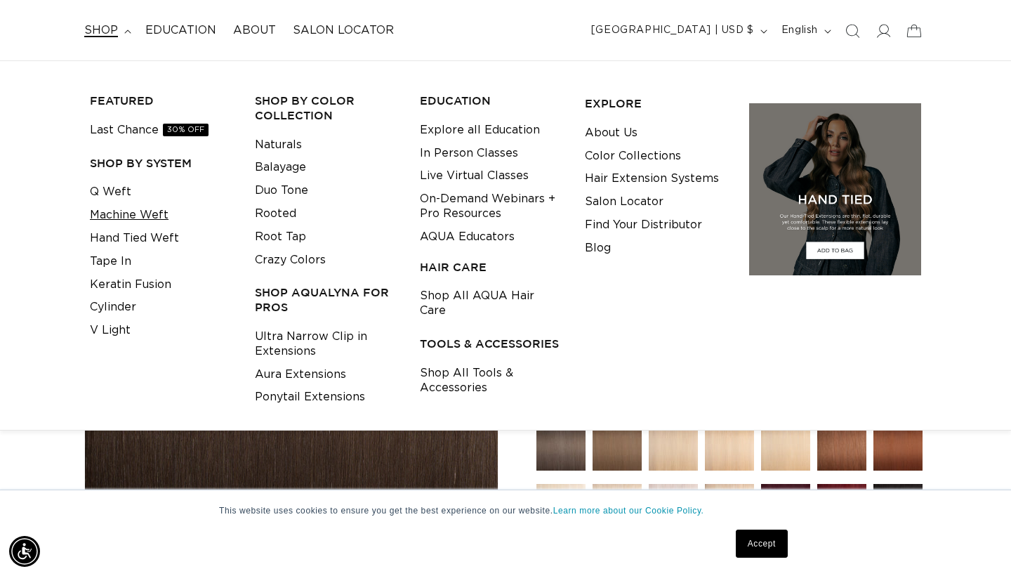
scroll to position [0, 912]
click at [141, 232] on link "Hand Tied Weft" at bounding box center [134, 238] width 89 height 23
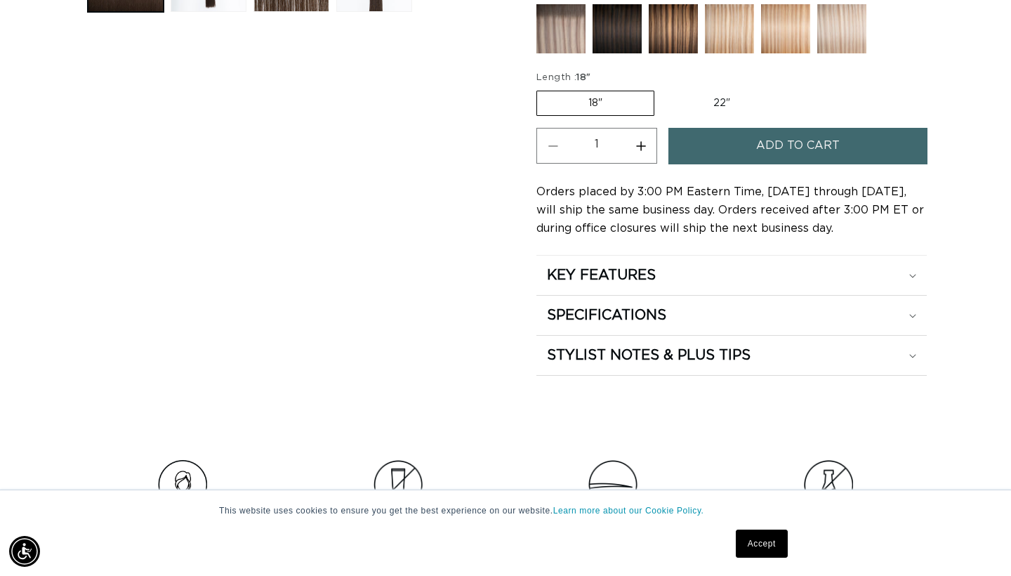
scroll to position [0, 912]
click at [714, 103] on label "22" Variant sold out or unavailable" at bounding box center [721, 103] width 119 height 24
click at [662, 88] on input "22" Variant sold out or unavailable" at bounding box center [662, 88] width 1 height 1
radio input "true"
click at [638, 315] on h2 "SPECIFICATIONS" at bounding box center [606, 315] width 119 height 18
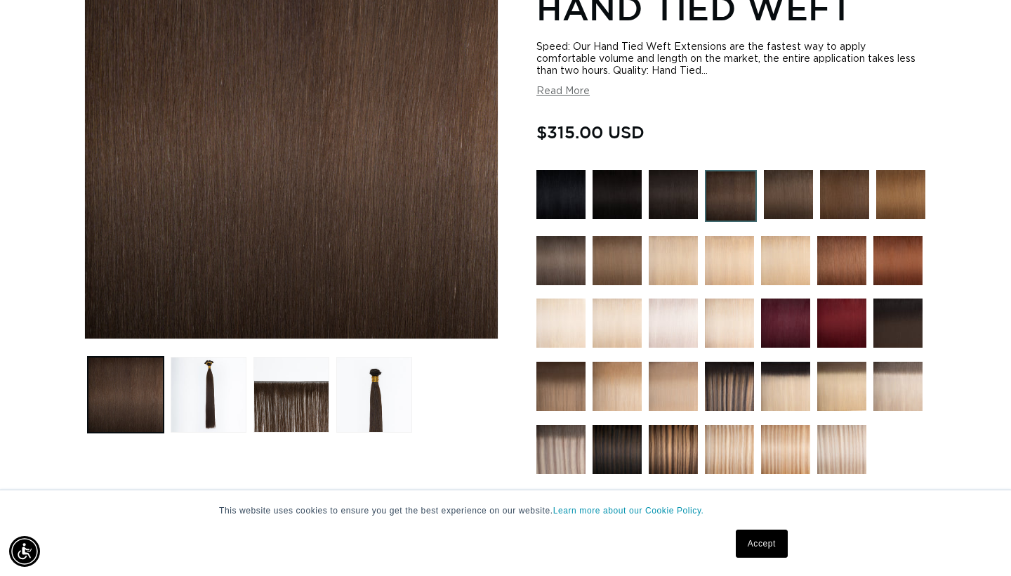
scroll to position [0, 1823]
